Goal: Task Accomplishment & Management: Manage account settings

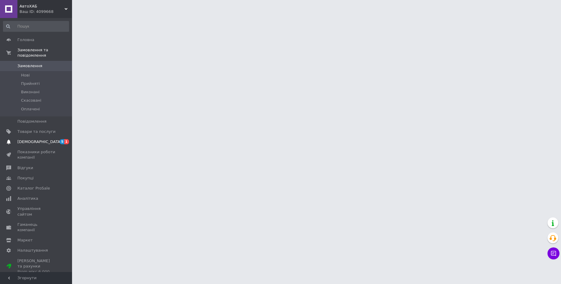
click at [31, 139] on span "[DEMOGRAPHIC_DATA]" at bounding box center [39, 141] width 44 height 5
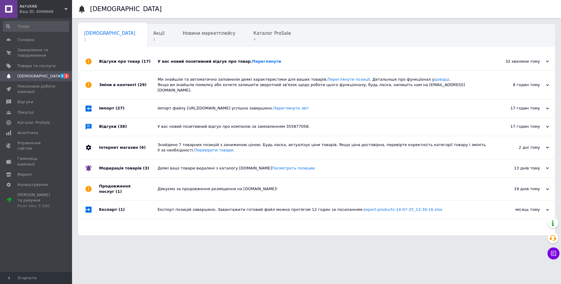
click at [296, 53] on div "У вас новий позитивний відгук про товар. Переглянути" at bounding box center [323, 62] width 331 height 18
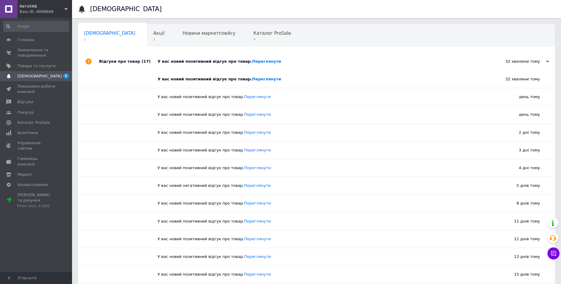
click at [291, 59] on div "У вас новий позитивний відгук про товар. Переглянути" at bounding box center [323, 62] width 331 height 18
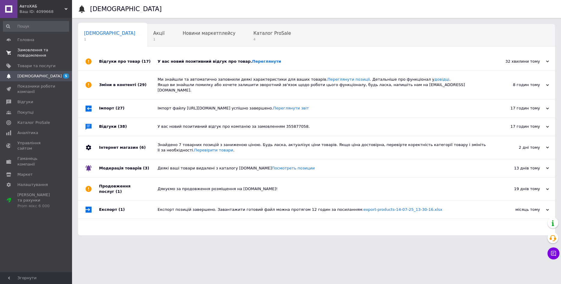
click at [35, 53] on span "Замовлення та повідомлення" at bounding box center [36, 52] width 38 height 11
